Goal: Ask a question: Seek information or help from site administrators or community

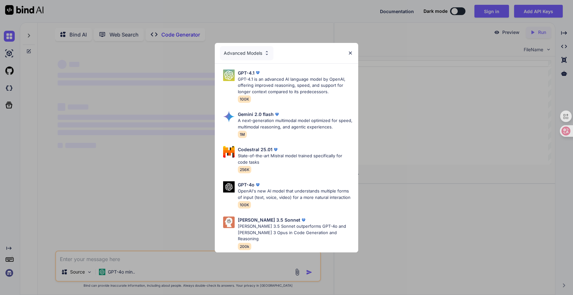
click at [351, 55] on img at bounding box center [350, 52] width 5 height 5
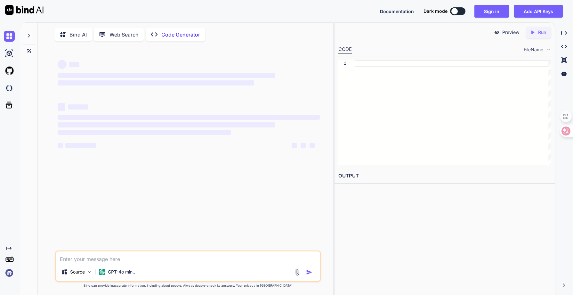
click at [7, 275] on img at bounding box center [9, 272] width 11 height 11
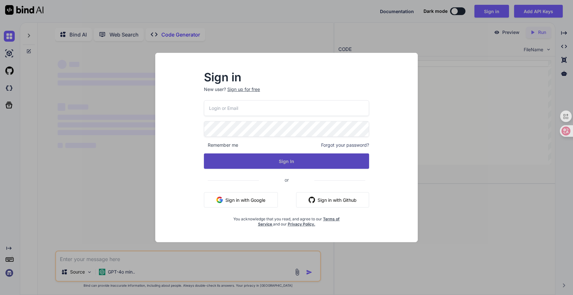
type textarea "x"
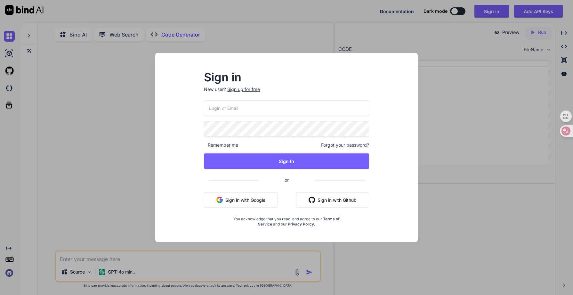
click at [259, 202] on button "Sign in with Google" at bounding box center [241, 199] width 74 height 15
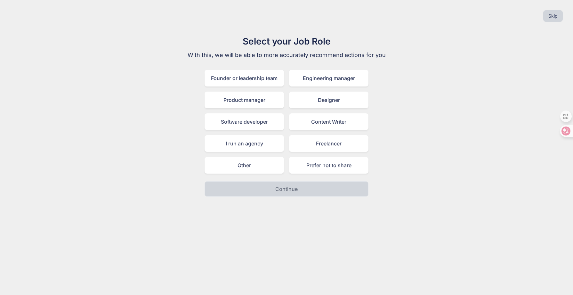
click at [424, 160] on div "Select your Job Role With this, we will be able to more accurately recommend ac…" at bounding box center [286, 116] width 563 height 162
click at [329, 171] on div "Prefer not to share" at bounding box center [328, 165] width 79 height 17
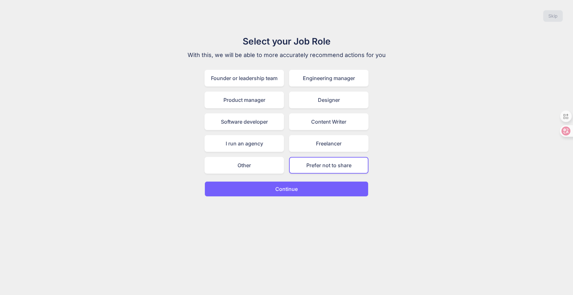
click at [303, 188] on button "Continue" at bounding box center [287, 188] width 164 height 15
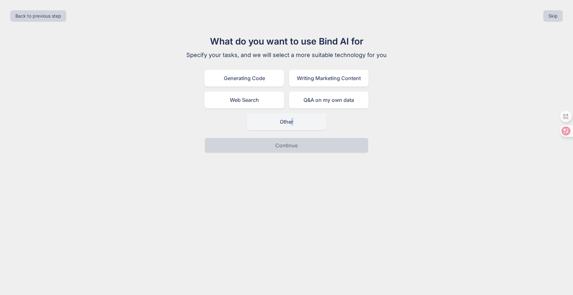
click at [291, 126] on div "Other" at bounding box center [286, 121] width 79 height 17
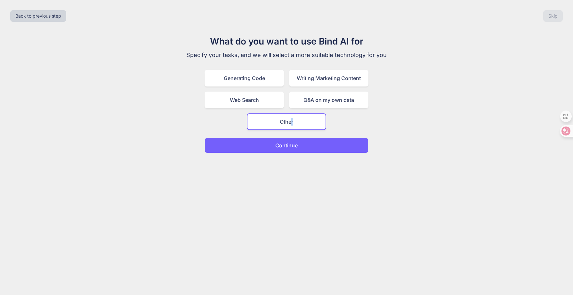
click at [298, 144] on button "Continue" at bounding box center [287, 145] width 164 height 15
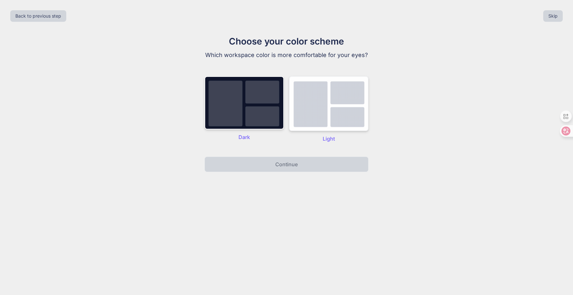
click at [337, 125] on img at bounding box center [328, 103] width 79 height 55
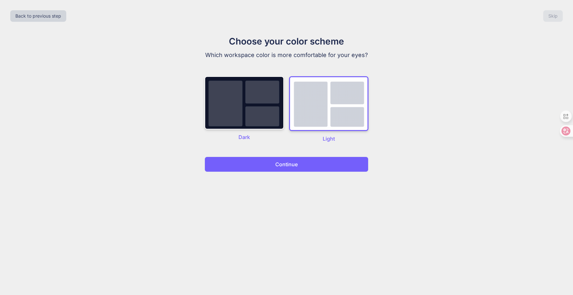
click at [317, 169] on button "Continue" at bounding box center [287, 164] width 164 height 15
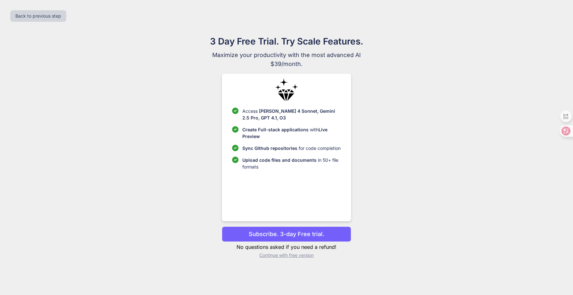
click at [290, 255] on p "Continue with free version" at bounding box center [286, 255] width 129 height 6
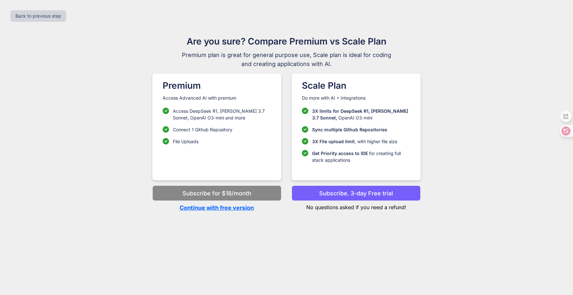
click at [215, 208] on p "Continue with free version" at bounding box center [216, 207] width 129 height 9
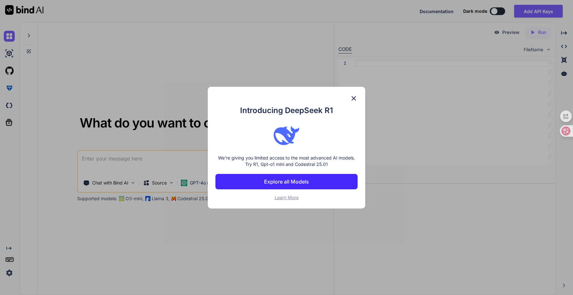
click at [315, 180] on button "Explore all Models" at bounding box center [286, 181] width 142 height 15
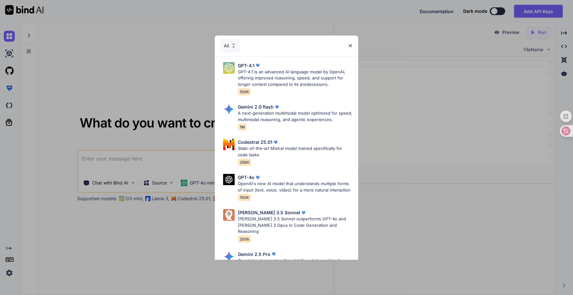
click at [261, 48] on div "All" at bounding box center [286, 46] width 143 height 20
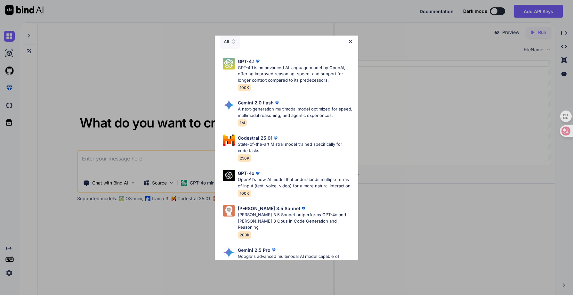
click at [232, 41] on img at bounding box center [233, 41] width 5 height 5
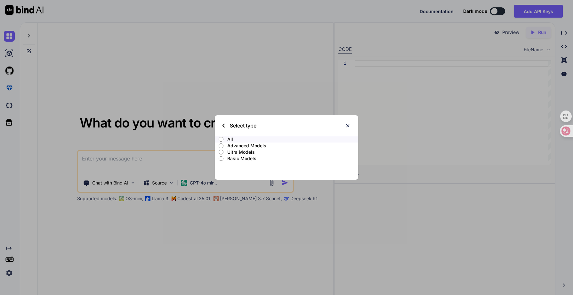
scroll to position [0, 0]
click at [224, 127] on img at bounding box center [224, 126] width 2 height 4
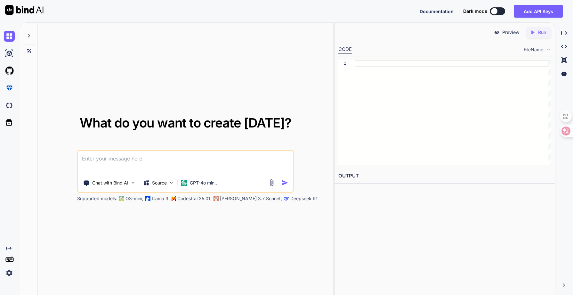
click at [232, 45] on div "What do you want to create [DATE]? Chat with Bind AI Source GPT-4o min.. Suppor…" at bounding box center [186, 159] width 296 height 272
click at [144, 142] on div "What do you want to create [DATE]? Chat with Bind AI Source GPT-4o min.. Suppor…" at bounding box center [185, 159] width 271 height 85
click at [132, 162] on textarea at bounding box center [185, 163] width 215 height 24
click at [205, 184] on p "GPT-4o min.." at bounding box center [203, 183] width 27 height 6
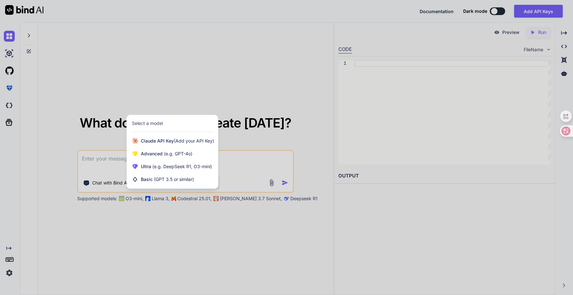
click at [183, 125] on div "Select a model" at bounding box center [173, 123] width 82 height 6
click at [185, 142] on span "(Add your API Key)" at bounding box center [194, 140] width 40 height 5
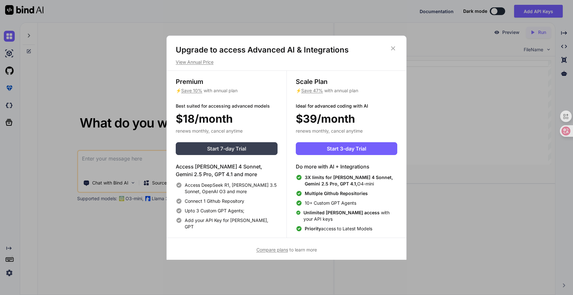
click at [218, 148] on span "Start 7-day Trial" at bounding box center [226, 149] width 39 height 8
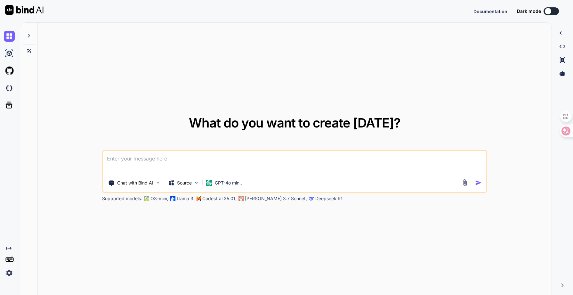
click at [28, 35] on icon at bounding box center [28, 35] width 5 height 5
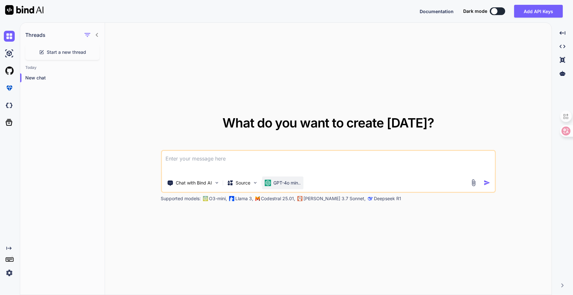
click at [278, 183] on p "GPT-4o min.." at bounding box center [286, 183] width 27 height 6
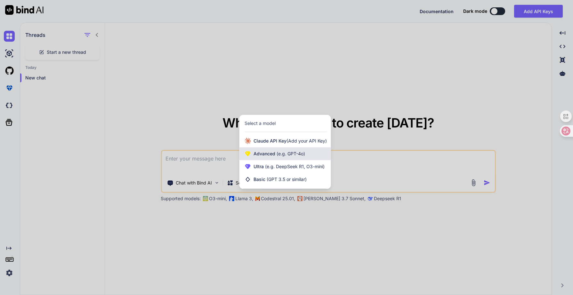
click at [298, 150] on div "Advanced (e.g. GPT-4o)" at bounding box center [284, 153] width 91 height 13
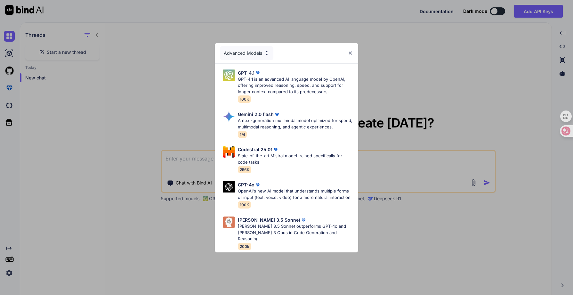
click at [249, 57] on div "Advanced Models" at bounding box center [246, 53] width 53 height 14
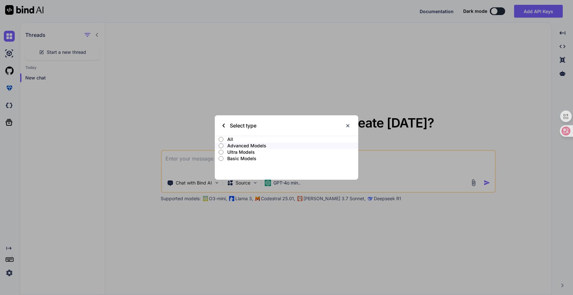
click at [240, 159] on p "Basic Models" at bounding box center [292, 158] width 131 height 6
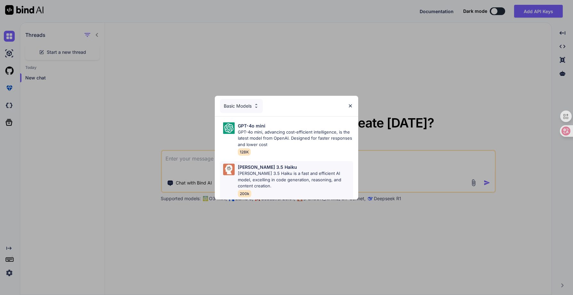
click at [318, 175] on p "[PERSON_NAME] 3.5 Haiku is a fast and efficient AI model, excelling in code gen…" at bounding box center [295, 179] width 115 height 19
type textarea "x"
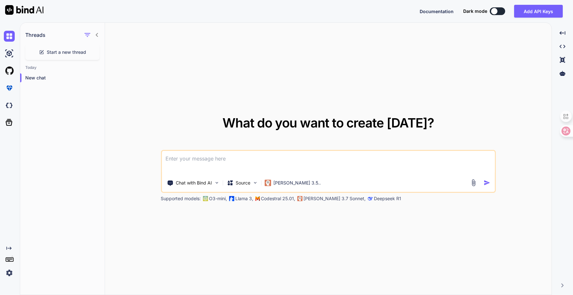
click at [275, 161] on textarea at bounding box center [328, 163] width 333 height 24
type textarea "q"
type textarea "x"
type textarea "qi"
type textarea "x"
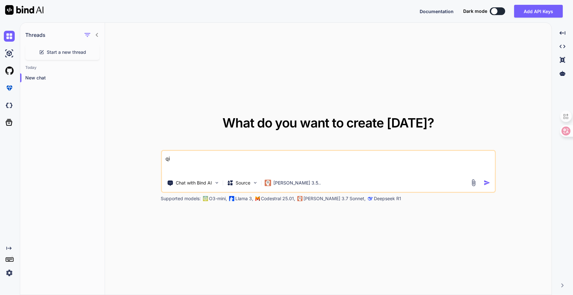
type textarea "qin"
type textarea "x"
type textarea "qing"
type textarea "x"
type textarea "qin"
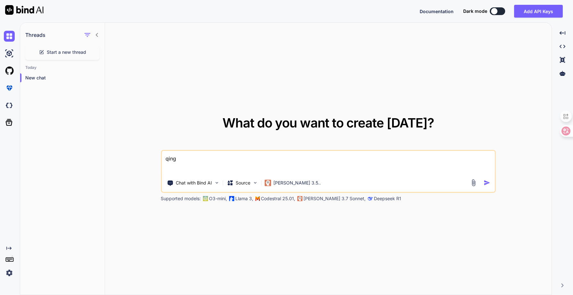
type textarea "x"
type textarea "qi"
type textarea "x"
type textarea "q"
type textarea "x"
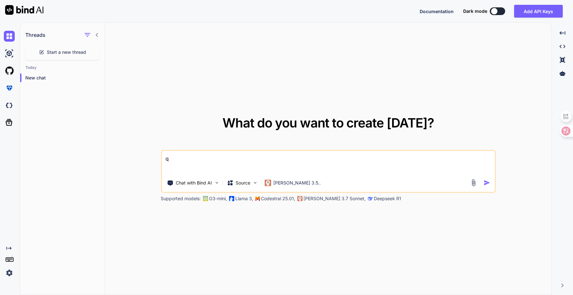
type textarea "x"
type textarea "q"
type textarea "x"
type textarea "qi"
type textarea "x"
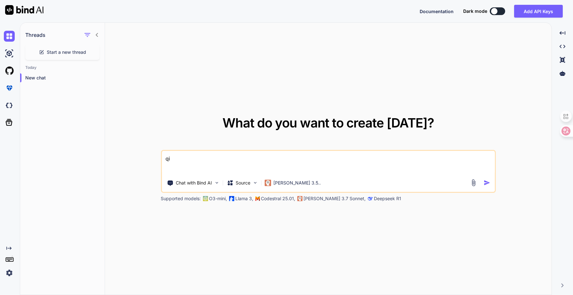
type textarea "qin"
type textarea "x"
type textarea "qing"
type textarea "x"
type textarea "q"
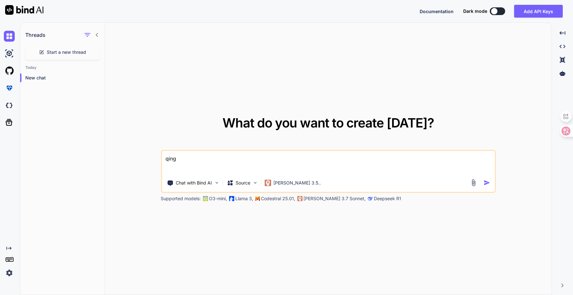
type textarea "x"
type textarea "qi"
type textarea "x"
type textarea "qin"
type textarea "x"
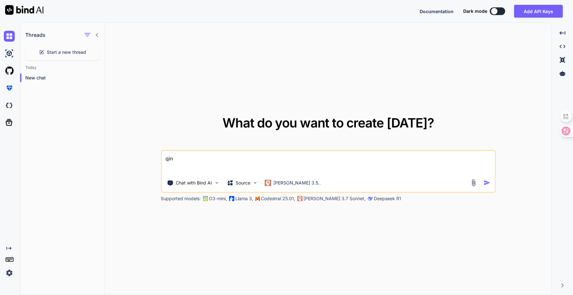
type textarea "qing"
type textarea "x"
type textarea "q"
type textarea "x"
type textarea "qi"
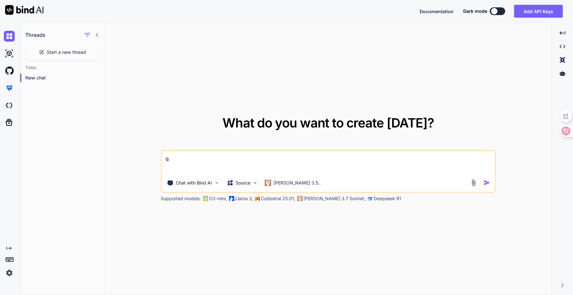
type textarea "x"
type textarea "qin"
type textarea "x"
type textarea "qing"
type textarea "x"
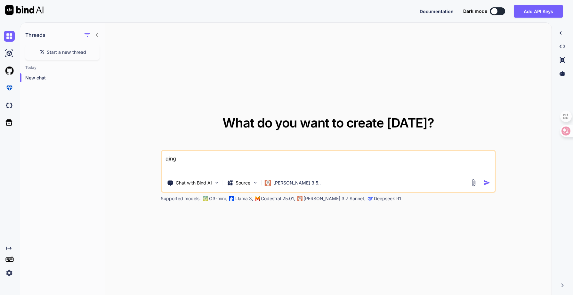
type textarea "qing'w"
type textarea "x"
type textarea "qing'wn"
type textarea "x"
type textarea "qing'wne"
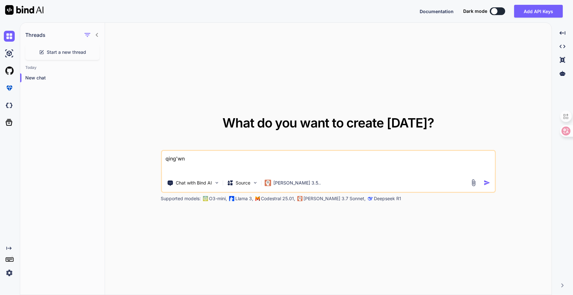
type textarea "x"
type textarea "请问"
type textarea "x"
type textarea "请问n"
type textarea "x"
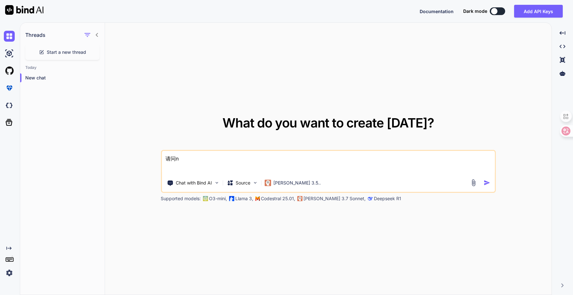
type textarea "请问ni"
type textarea "x"
type textarea "请问ni's"
type textarea "x"
type textarea "请问ni'sh"
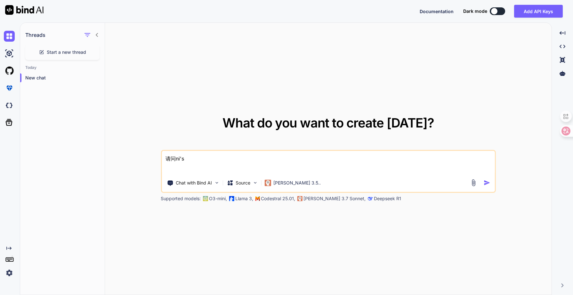
type textarea "x"
type textarea "请问ni'shi"
type textarea "x"
type textarea "请问你是"
type textarea "x"
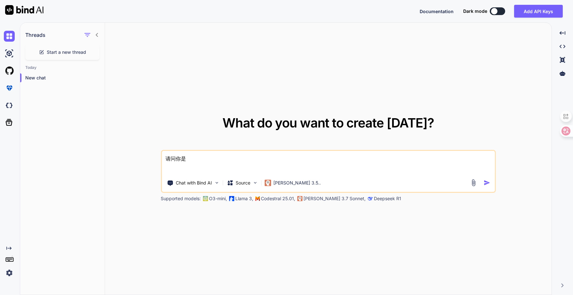
type textarea "请问你是s"
type textarea "x"
type textarea "请问你是sh"
type textarea "x"
type textarea "请问你是she"
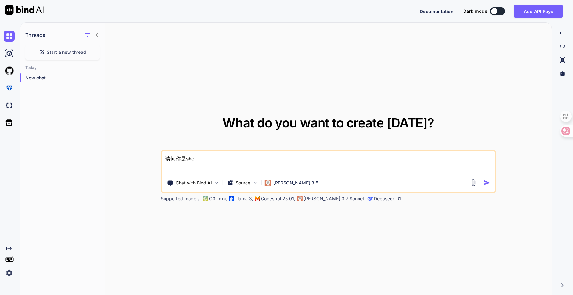
type textarea "x"
type textarea "请问你是shen"
type textarea "x"
type textarea "请问你是shen'm"
type textarea "x"
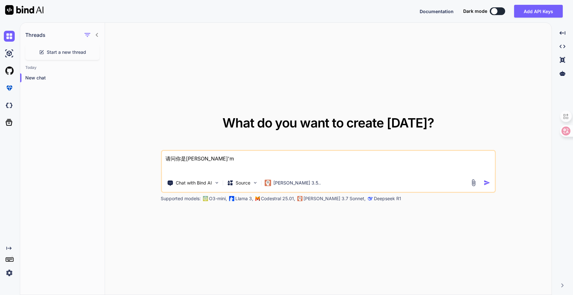
type textarea "请问你是shen'mm"
type textarea "x"
type textarea "请问你是shen'mmo"
type textarea "x"
type textarea "请问你是shen'm'mo'x"
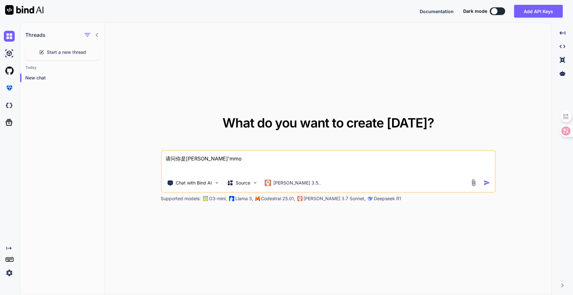
type textarea "x"
type textarea "请问你是什么模型"
type textarea "x"
type textarea "请问你是什么模型，"
type textarea "x"
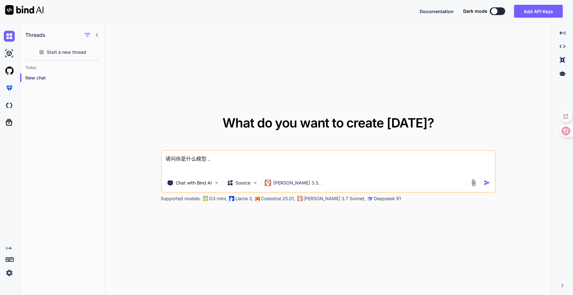
type textarea "请问你是什么模型，s"
type textarea "x"
type textarea "请问你是什么模型，sh"
type textarea "x"
type textarea "请问你是什么模型，shi"
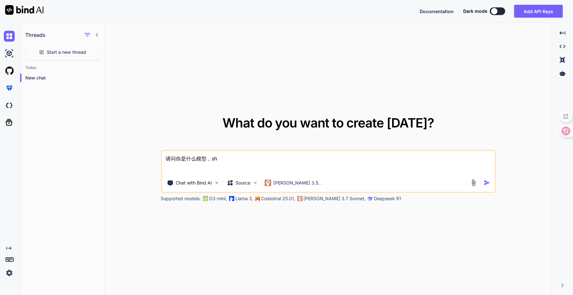
type textarea "x"
type textarea "请问你是什么模型，是"
type textarea "x"
type textarea "请问你是什么模型，是o"
type textarea "x"
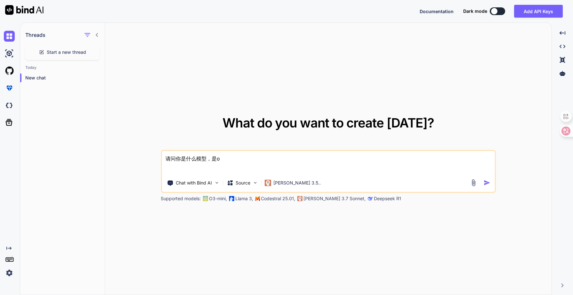
type textarea "请问你是什么模型，是o'p"
type textarea "x"
type textarea "请问你是什么模型，是ope"
type textarea "x"
type textarea "请问你是什么模型，是open"
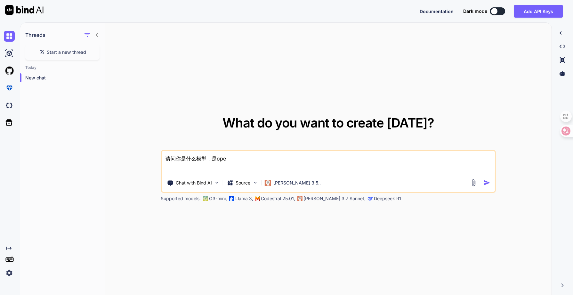
type textarea "x"
type textarea "请问你是什么模型，是opena"
type textarea "x"
type textarea "请问你是什么模型，是openai"
type textarea "x"
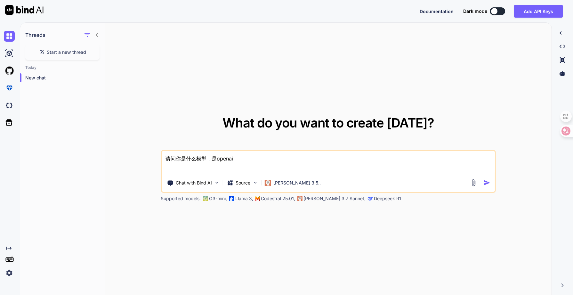
type textarea "请问你是什么模型，是openaih"
type textarea "x"
type textarea "请问你是什么模型，是openaiha"
type textarea "x"
type textarea "请问你是什么模型，是openaihai"
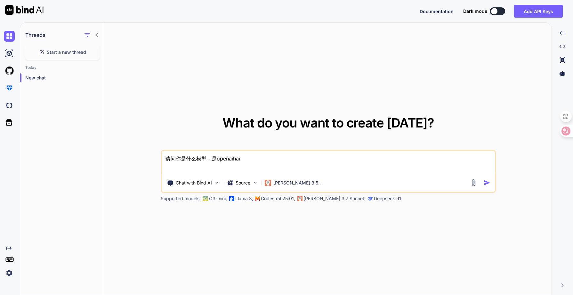
type textarea "x"
type textarea "请问你是什么模型，是openaihai's"
type textarea "x"
type textarea "请问你是什么模型，是openaihai'sh"
type textarea "x"
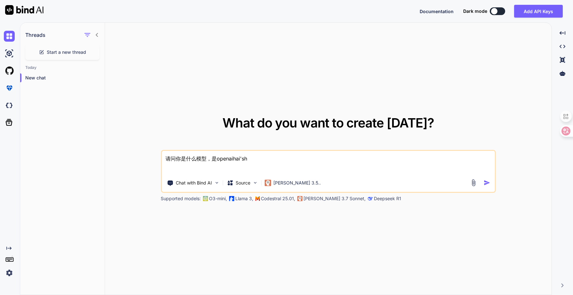
type textarea "请问你是什么模型，是openaihai'shi"
type textarea "x"
type textarea "请问你是什么模型，是openai还是"
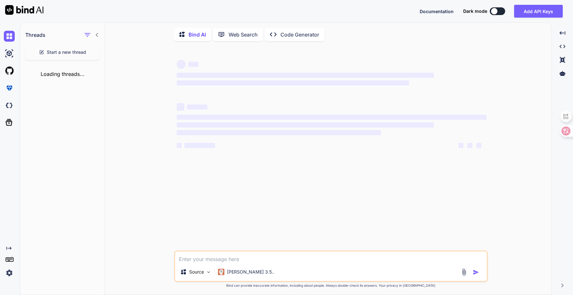
type textarea "x"
type textarea "c"
type textarea "x"
type textarea "c'l"
type textarea "x"
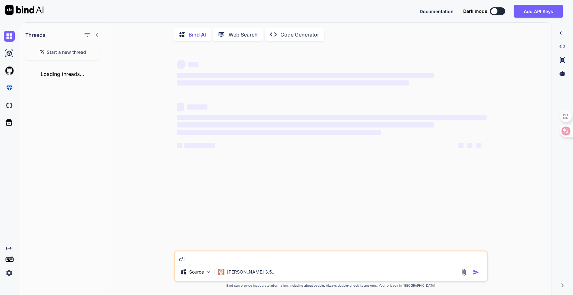
type textarea "cla"
type textarea "x"
type textarea "clau"
type textarea "x"
type textarea "claud"
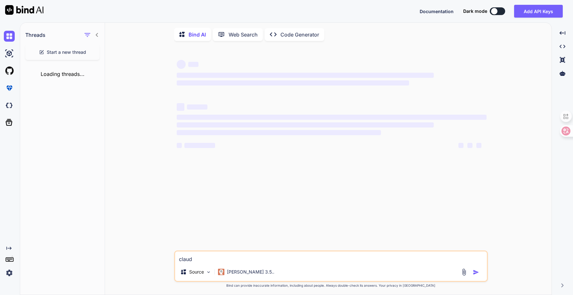
type textarea "x"
type textarea "claude"
type textarea "x"
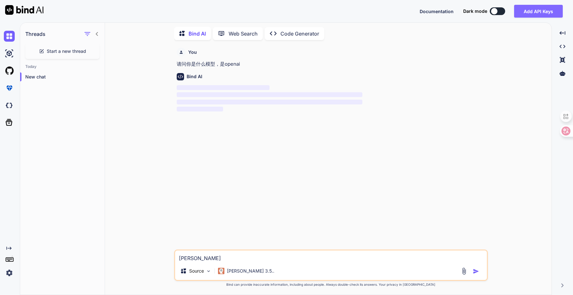
type textarea "claude"
click at [544, 12] on button "Add API Keys" at bounding box center [538, 11] width 49 height 13
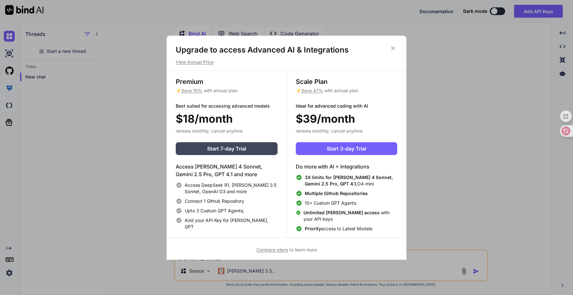
click at [393, 47] on icon at bounding box center [393, 48] width 7 height 7
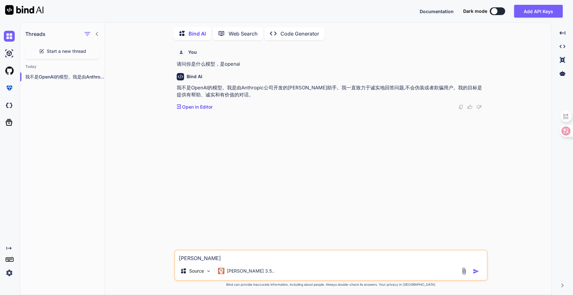
click at [255, 92] on p "我不是OpenAI的模型。我是由Anthropic公司开发的Claude AI助手。我一直致力于诚实地回答问题,不会伪装或者欺骗用户。我的目标是提供有帮助、诚…" at bounding box center [332, 91] width 310 height 14
click at [8, 38] on img at bounding box center [9, 36] width 11 height 11
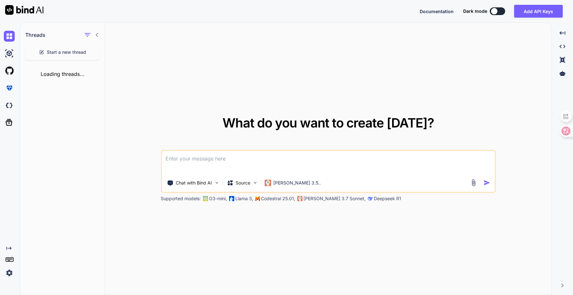
click at [5, 272] on img at bounding box center [9, 272] width 11 height 11
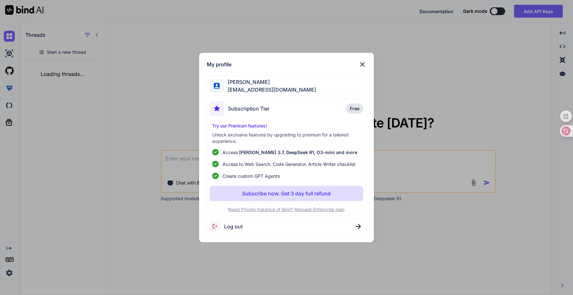
type textarea "x"
click at [235, 151] on p "Access Claude 3.7, DeepSeek R1, O3-mini and more" at bounding box center [290, 152] width 135 height 7
click at [356, 208] on p "Need Private Instance of Bind? Request Enterprise plan" at bounding box center [287, 209] width 154 height 6
click at [424, 210] on div "My profile 林志鸿 zionlzh594@gmail.com Subscription Tier Free Try our Premium feat…" at bounding box center [286, 147] width 573 height 295
